Goal: Task Accomplishment & Management: Manage account settings

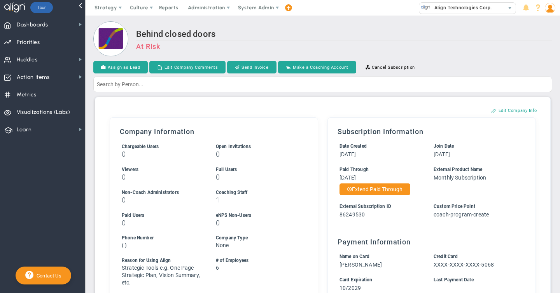
click at [251, 13] on span "System Admin" at bounding box center [256, 8] width 49 height 16
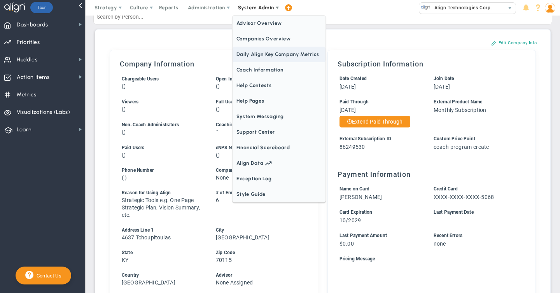
click at [251, 50] on span "Daily Align Key Company Metrics" at bounding box center [278, 55] width 93 height 16
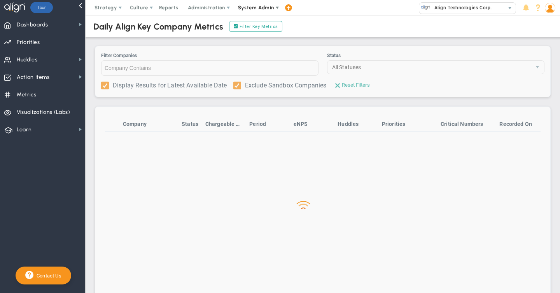
click at [253, 2] on span "System Admin" at bounding box center [256, 8] width 49 height 16
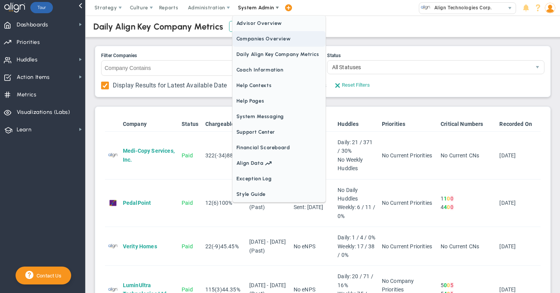
click at [251, 44] on span "Companies Overview" at bounding box center [278, 39] width 93 height 16
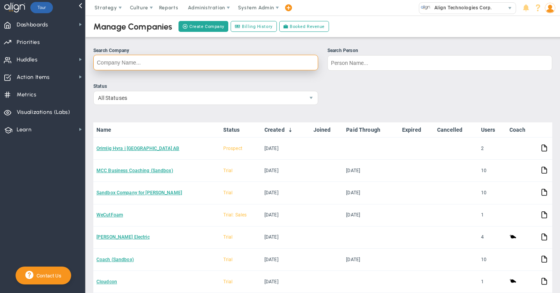
click at [142, 68] on input "Search Company" at bounding box center [205, 63] width 225 height 16
type input "e"
type input "d"
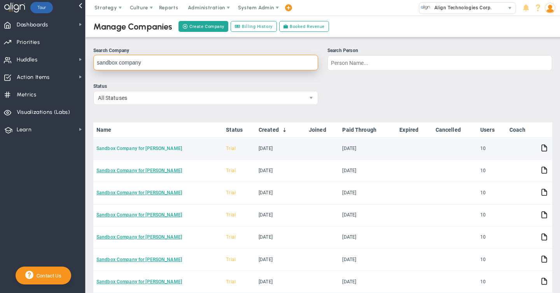
type input "sandbox company"
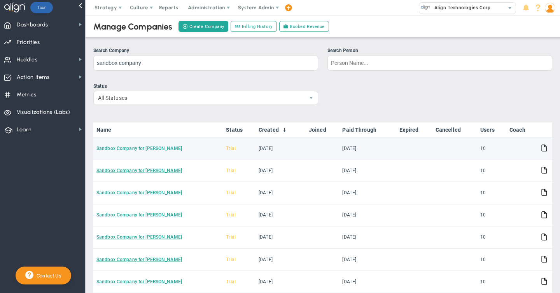
click at [147, 150] on link "Sandbox Company for [PERSON_NAME]" at bounding box center [139, 148] width 86 height 5
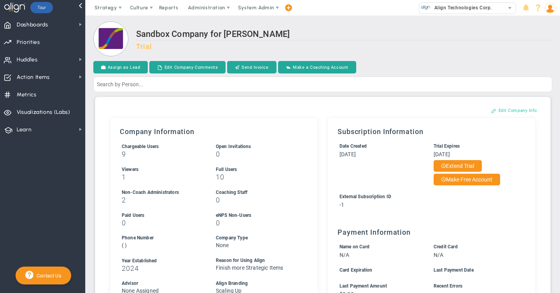
click at [513, 110] on button "Edit Company Info" at bounding box center [513, 110] width 61 height 12
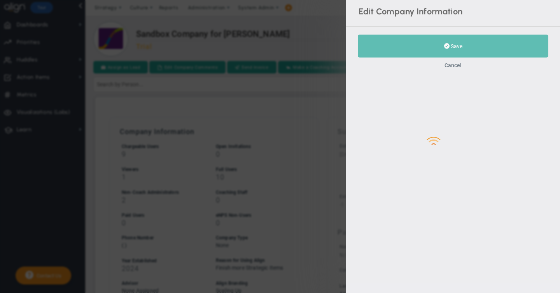
type input "2024"
type input "-1"
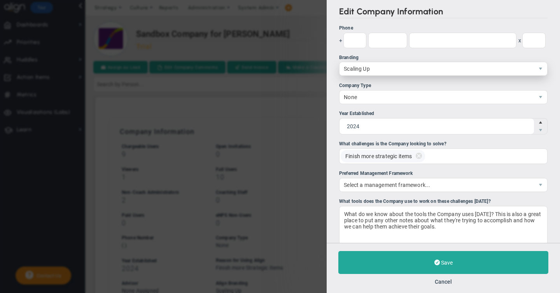
click at [352, 68] on span "Scaling Up" at bounding box center [436, 68] width 194 height 13
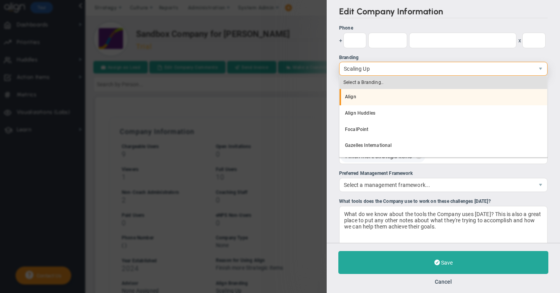
click at [355, 97] on li "Align" at bounding box center [443, 97] width 208 height 16
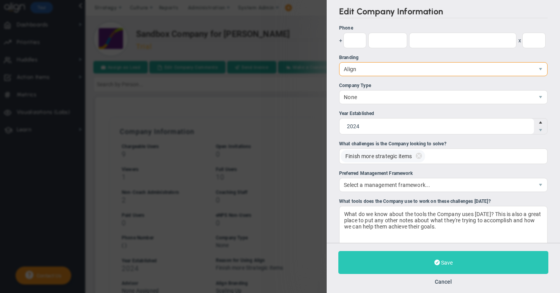
click at [442, 259] on button "Save" at bounding box center [443, 262] width 210 height 23
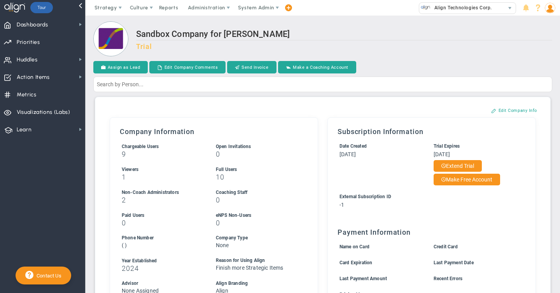
click at [550, 10] on img at bounding box center [550, 8] width 10 height 10
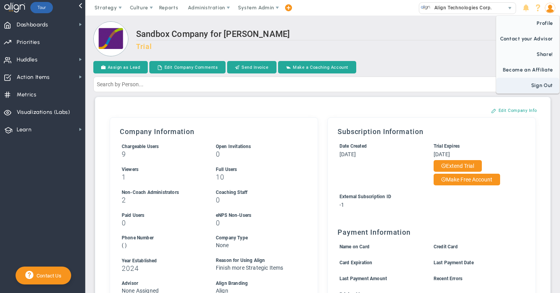
click at [540, 89] on span "Sign Out" at bounding box center [527, 86] width 63 height 16
